Goal: Check status: Check status

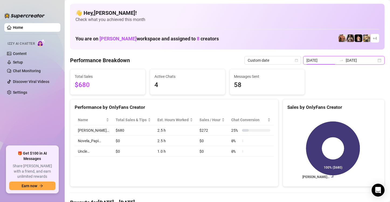
click at [316, 59] on input "[DATE]" at bounding box center [321, 60] width 31 height 6
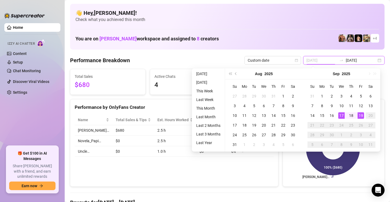
type input "[DATE]"
click at [340, 115] on div "17" at bounding box center [341, 115] width 6 height 6
type input "[DATE]"
click at [362, 115] on div "19" at bounding box center [360, 115] width 6 height 6
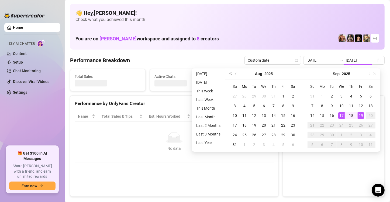
type input "[DATE]"
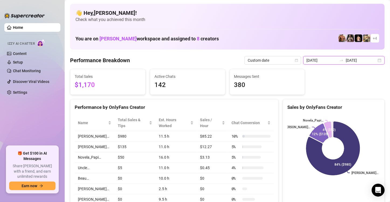
click at [353, 60] on input "[DATE]" at bounding box center [361, 60] width 31 height 6
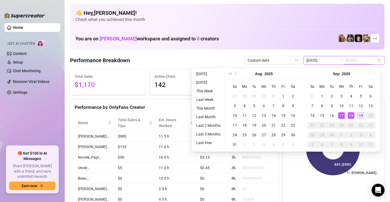
type input "[DATE]"
click at [359, 116] on div "19" at bounding box center [360, 115] width 6 height 6
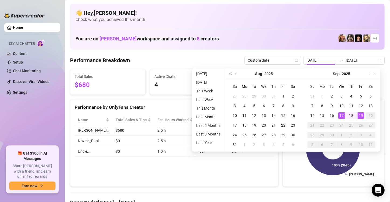
type input "[DATE]"
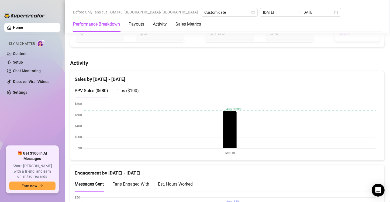
scroll to position [242, 0]
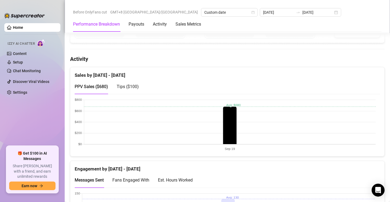
click at [123, 87] on span "Tips ( $100 )" at bounding box center [128, 86] width 22 height 5
